Goal: Information Seeking & Learning: Learn about a topic

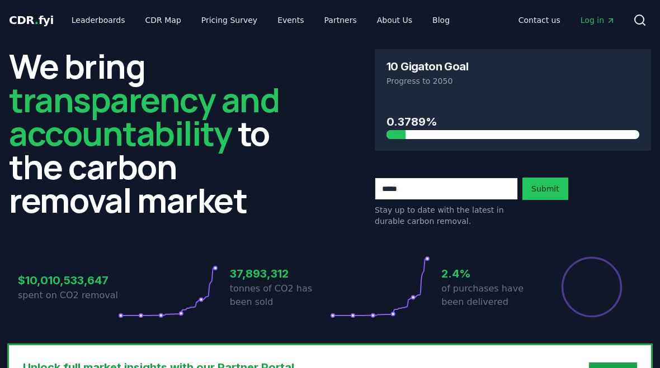
click at [89, 27] on link "Leaderboards" at bounding box center [99, 20] width 72 height 20
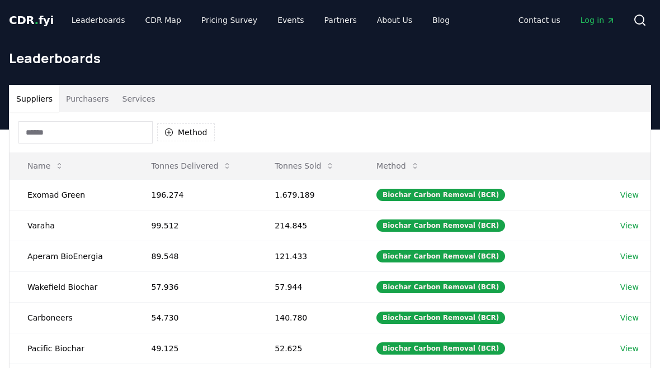
click at [85, 102] on button "Purchasers" at bounding box center [87, 99] width 56 height 27
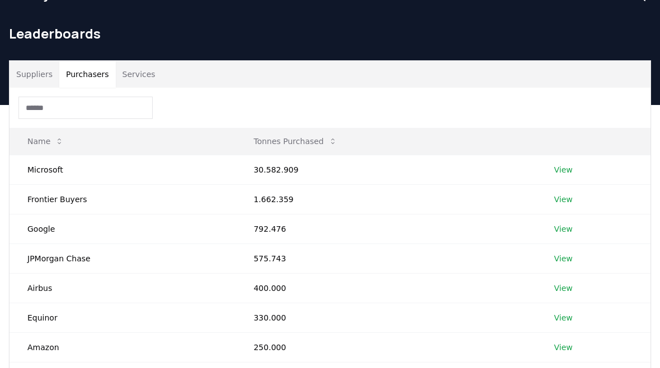
scroll to position [45, 0]
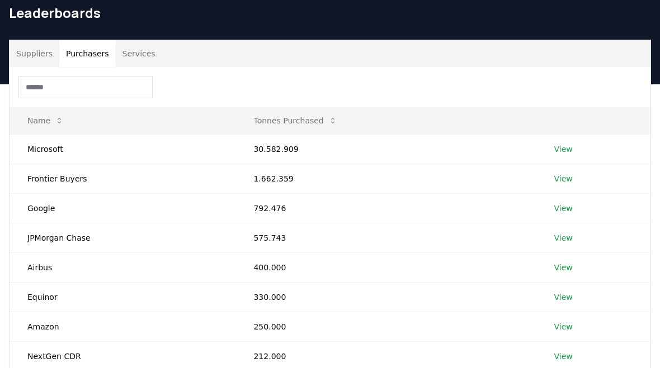
click at [43, 57] on button "Suppliers" at bounding box center [35, 53] width 50 height 27
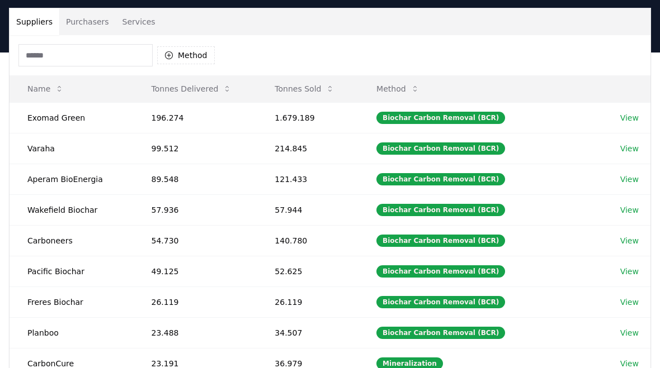
scroll to position [77, 0]
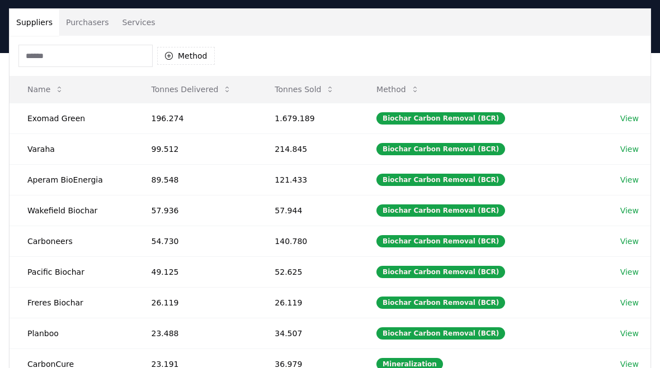
click at [318, 85] on button "Tonnes Sold" at bounding box center [305, 89] width 78 height 22
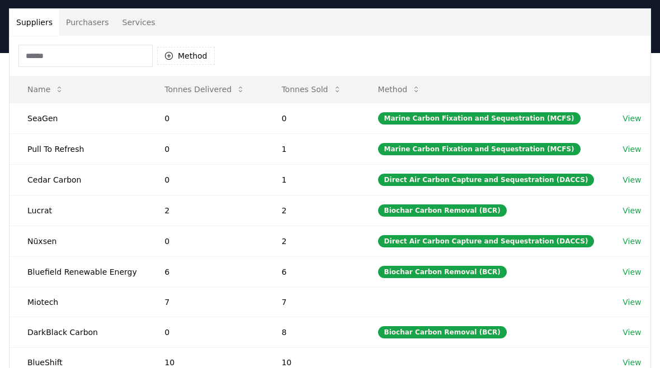
click at [318, 89] on button "Tonnes Sold" at bounding box center [311, 89] width 78 height 22
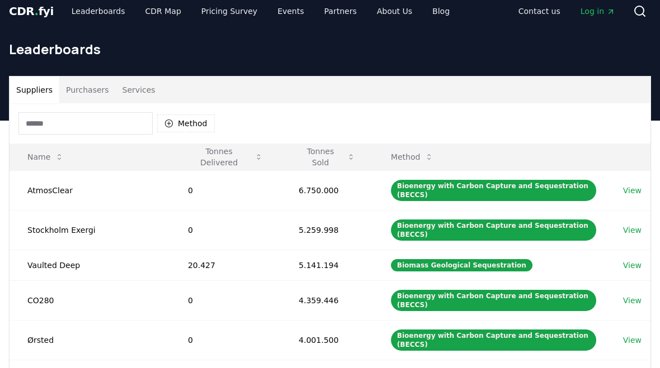
scroll to position [0, 0]
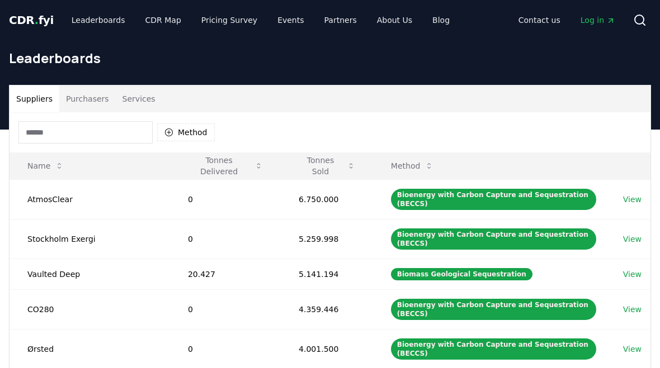
click at [215, 159] on button "Tonnes Delivered" at bounding box center [225, 166] width 93 height 22
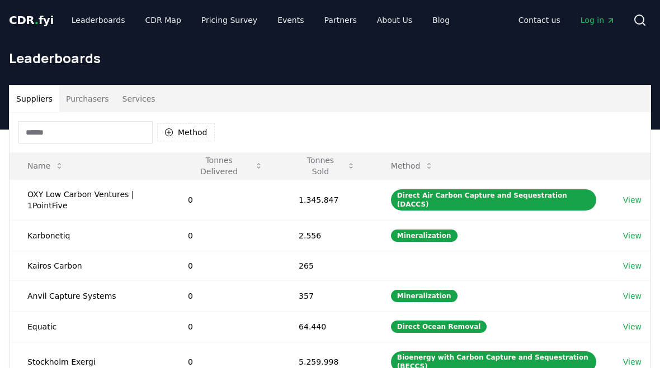
click at [214, 158] on button "Tonnes Delivered" at bounding box center [225, 166] width 93 height 22
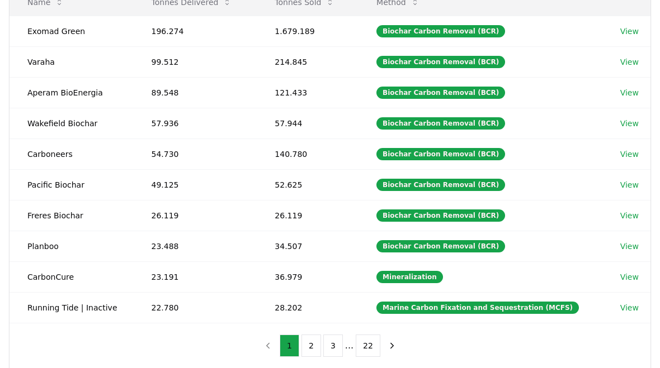
scroll to position [164, 0]
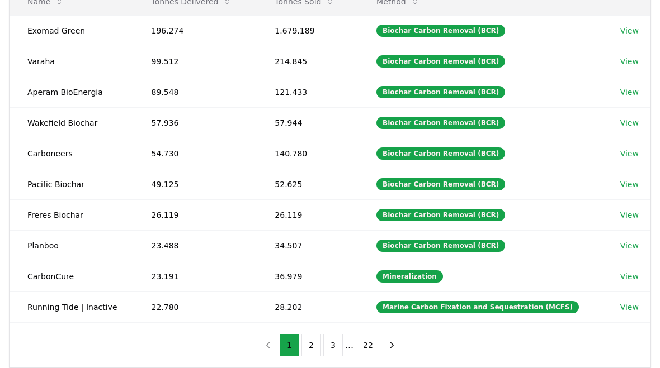
click at [34, 282] on td "CarbonCure" at bounding box center [72, 276] width 124 height 31
click at [42, 270] on td "CarbonCure" at bounding box center [72, 276] width 124 height 31
click at [59, 270] on td "CarbonCure" at bounding box center [72, 276] width 124 height 31
click at [628, 277] on link "View" at bounding box center [629, 276] width 18 height 11
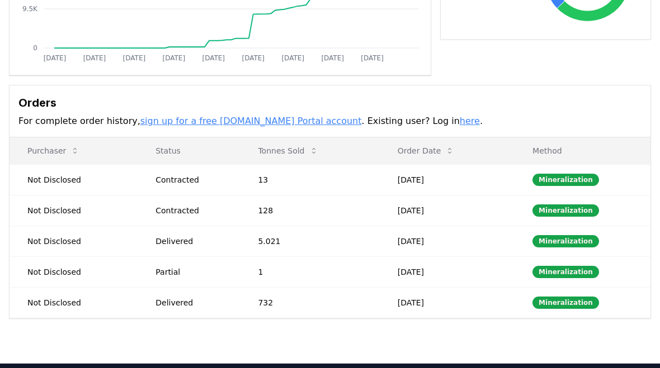
scroll to position [249, 0]
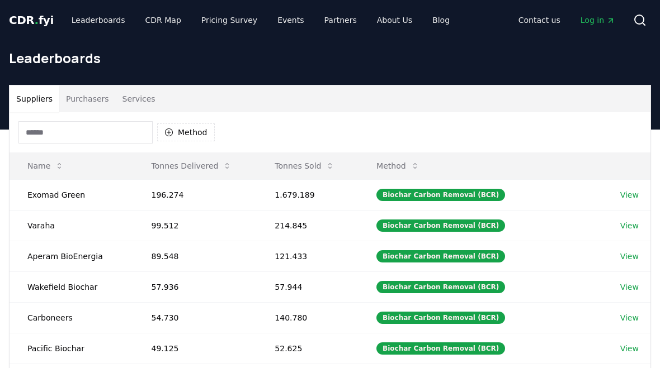
click at [171, 162] on button "Tonnes Delivered" at bounding box center [192, 166] width 98 height 22
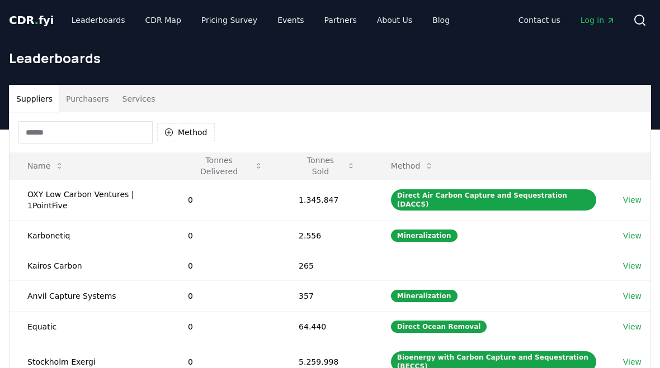
click at [212, 166] on button "Tonnes Delivered" at bounding box center [225, 166] width 93 height 22
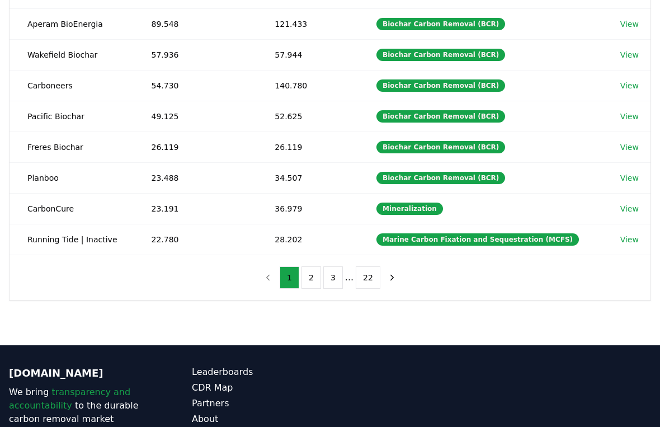
scroll to position [219, 0]
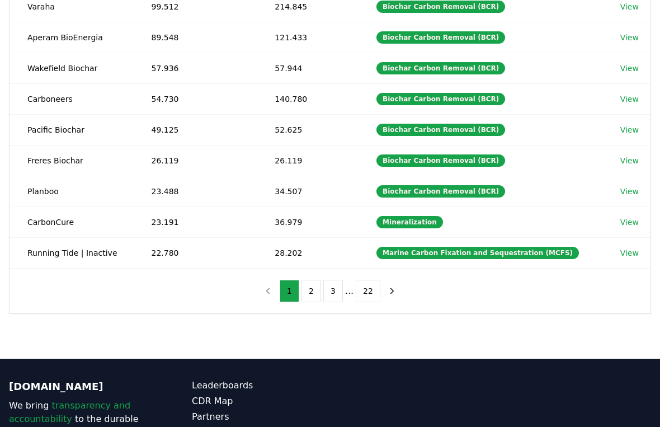
click at [310, 290] on button "2" at bounding box center [311, 291] width 20 height 22
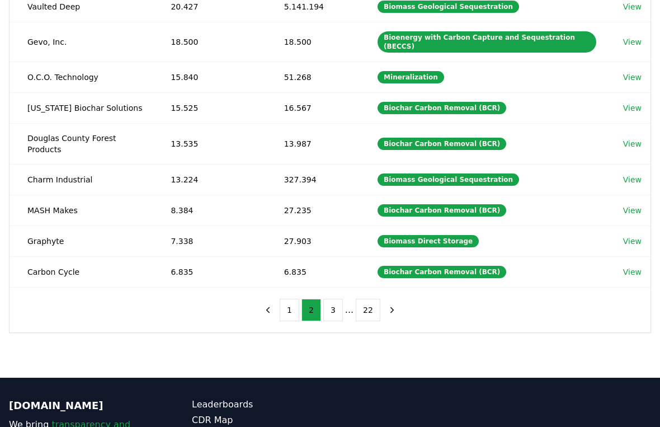
click at [287, 299] on button "1" at bounding box center [290, 310] width 20 height 22
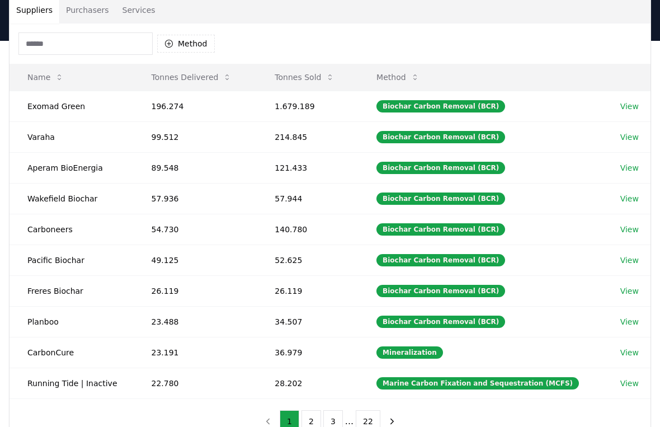
scroll to position [89, 0]
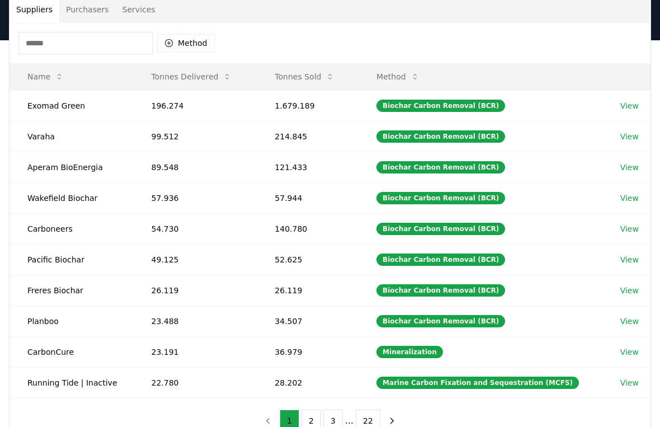
click at [311, 73] on button "Tonnes Sold" at bounding box center [305, 76] width 78 height 22
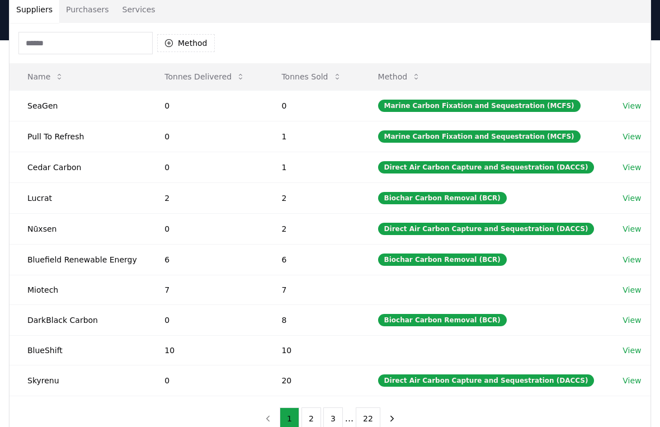
click at [310, 84] on button "Tonnes Sold" at bounding box center [311, 76] width 78 height 22
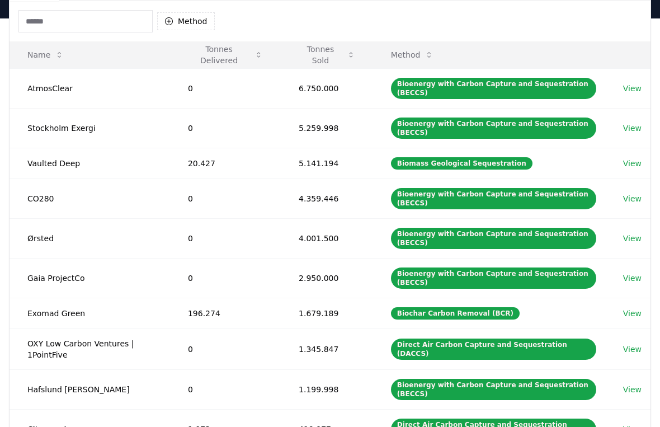
scroll to position [111, 0]
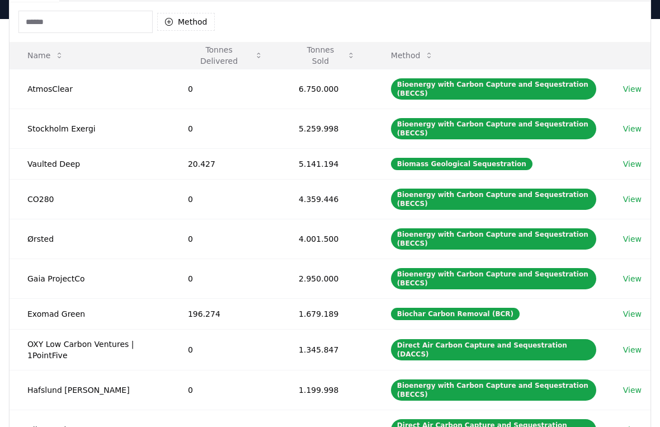
click at [214, 56] on button "Tonnes Delivered" at bounding box center [225, 55] width 93 height 22
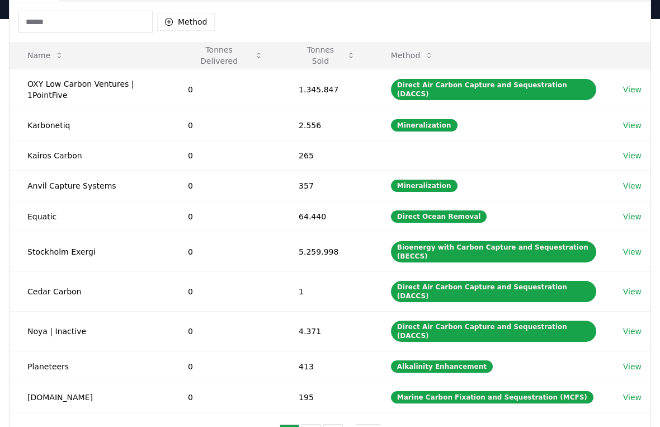
click at [212, 51] on button "Tonnes Delivered" at bounding box center [225, 55] width 93 height 22
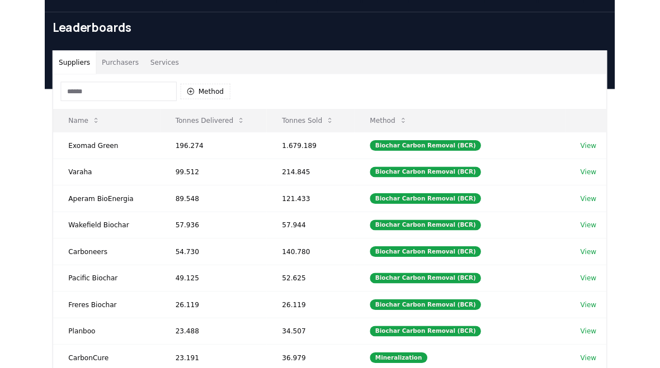
scroll to position [0, 0]
